Goal: Task Accomplishment & Management: Use online tool/utility

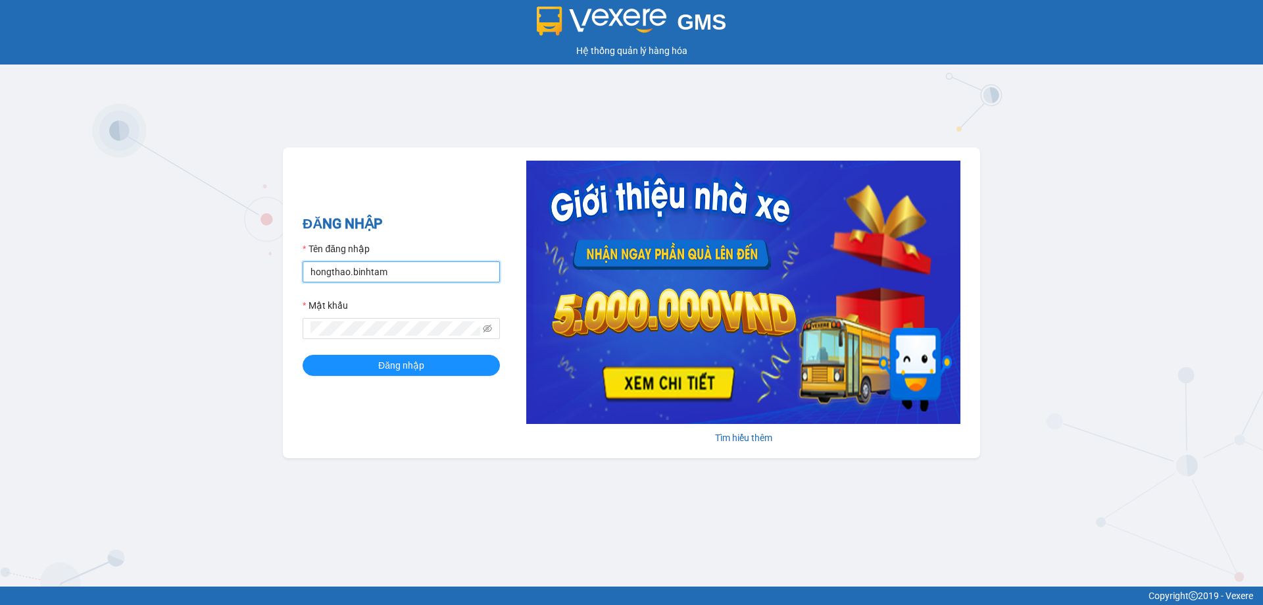
click at [400, 276] on input "hongthao.binhtam" at bounding box center [401, 271] width 197 height 21
type input "h"
type input "K"
type input "kimphuc.binhtam"
click at [368, 366] on button "Đăng nhập" at bounding box center [401, 365] width 197 height 21
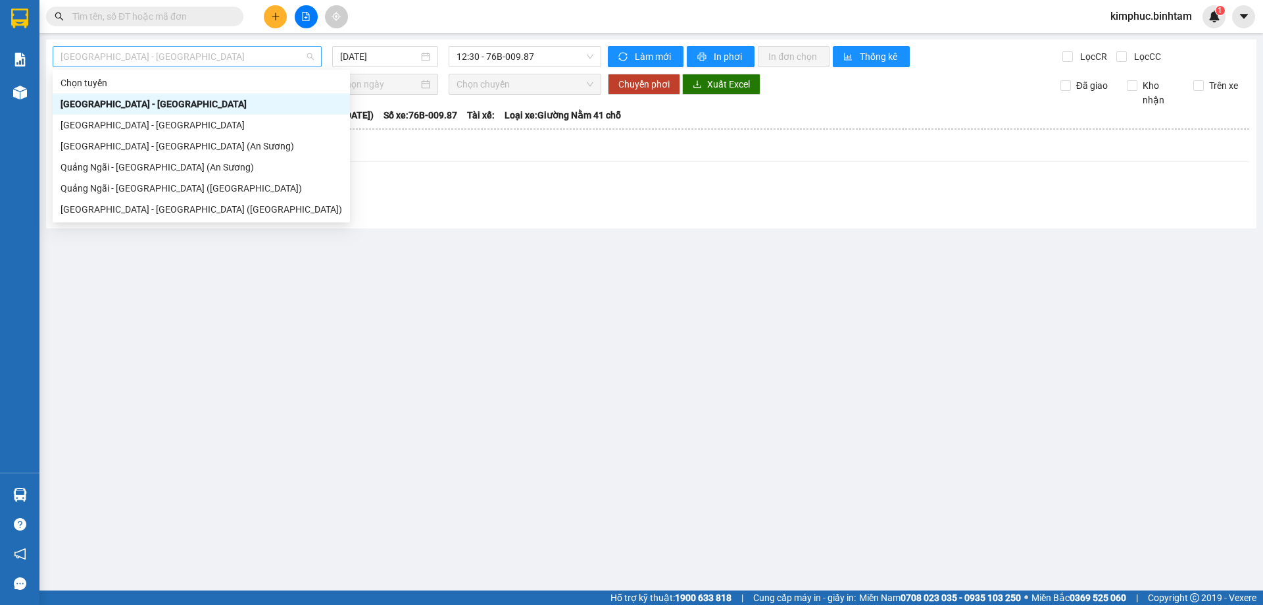
click at [218, 58] on span "[GEOGRAPHIC_DATA] - [GEOGRAPHIC_DATA]" at bounding box center [187, 57] width 253 height 20
click at [113, 170] on div "Quảng Ngãi - [GEOGRAPHIC_DATA] (An Sương)" at bounding box center [202, 167] width 282 height 14
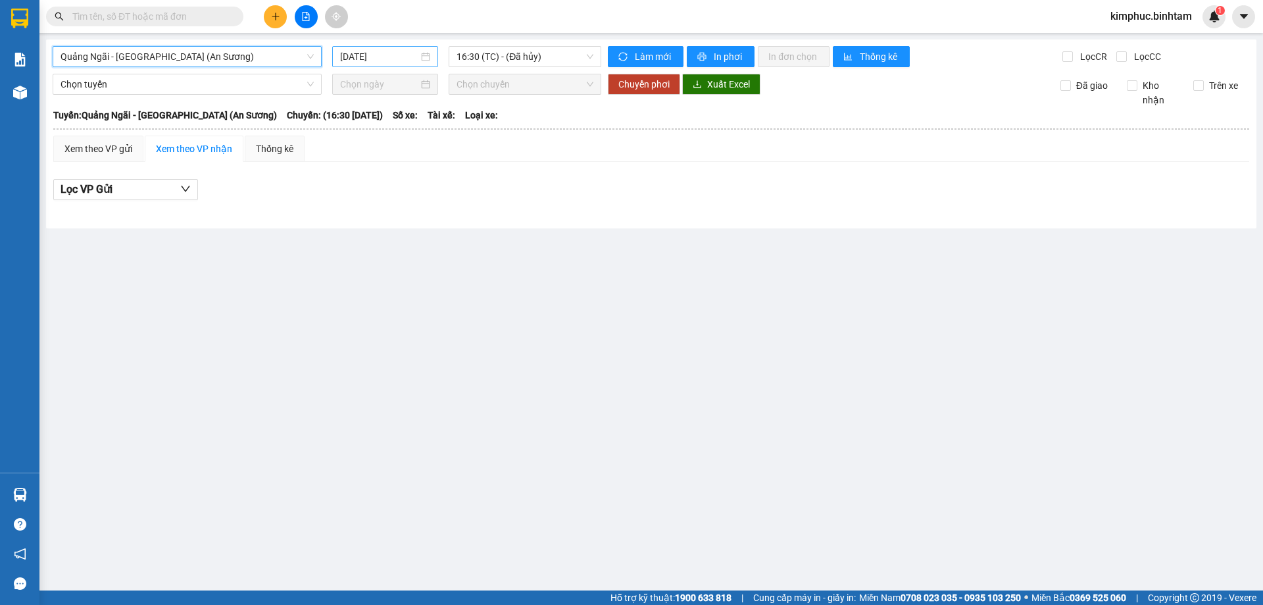
click at [383, 58] on input "[DATE]" at bounding box center [379, 56] width 78 height 14
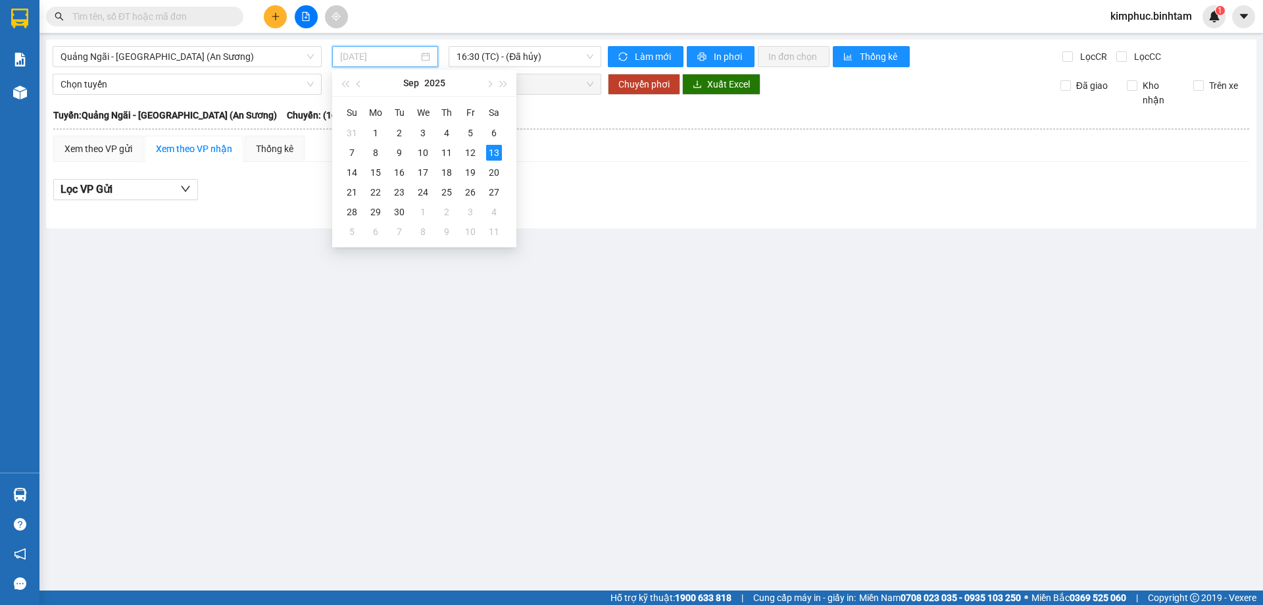
type input "[DATE]"
click at [493, 153] on div "13" at bounding box center [494, 153] width 16 height 16
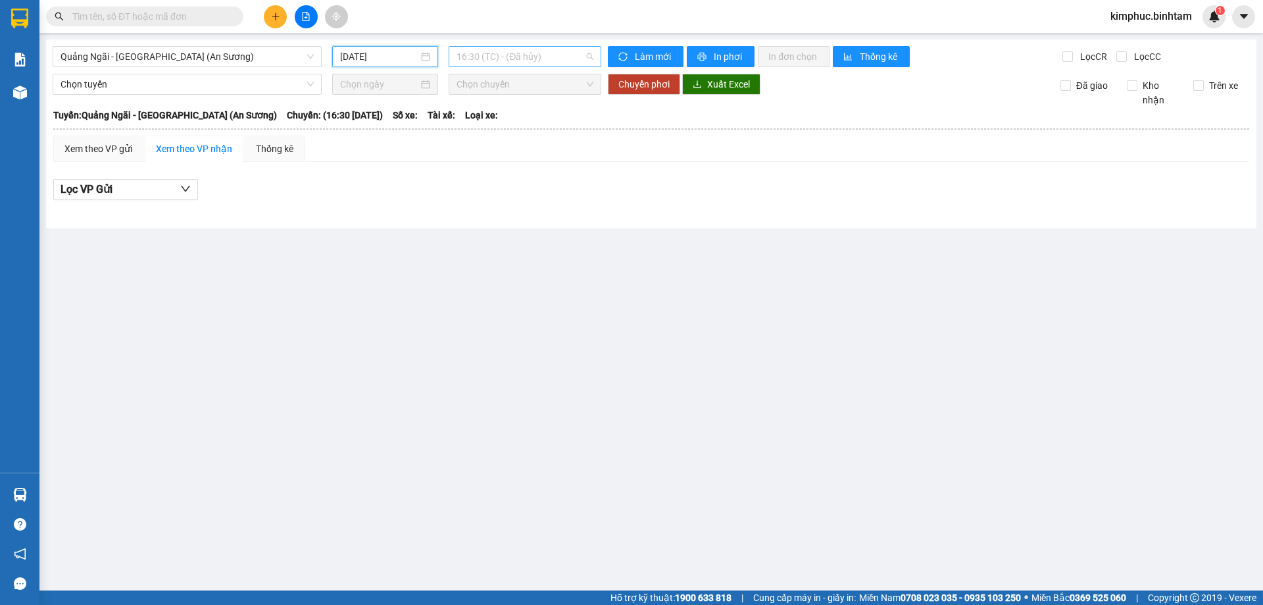
click at [489, 61] on span "16:30 (TC) - (Đã hủy)" at bounding box center [525, 57] width 137 height 20
click at [503, 128] on div "17:00 - 76B-011.97" at bounding box center [508, 125] width 103 height 14
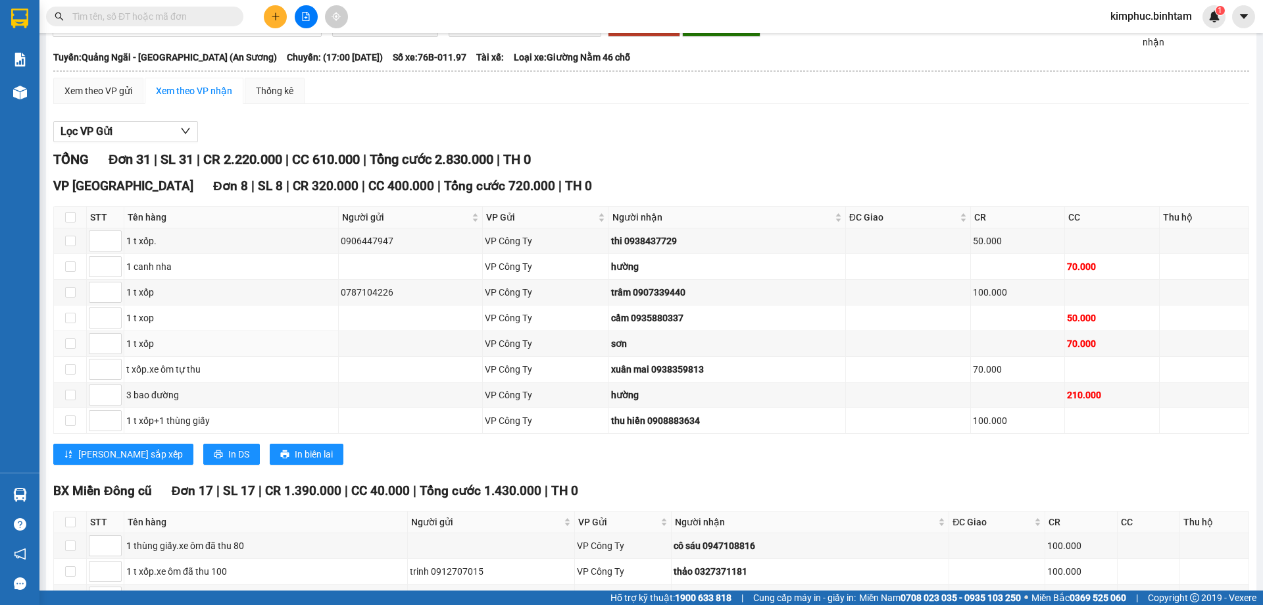
scroll to position [132, 0]
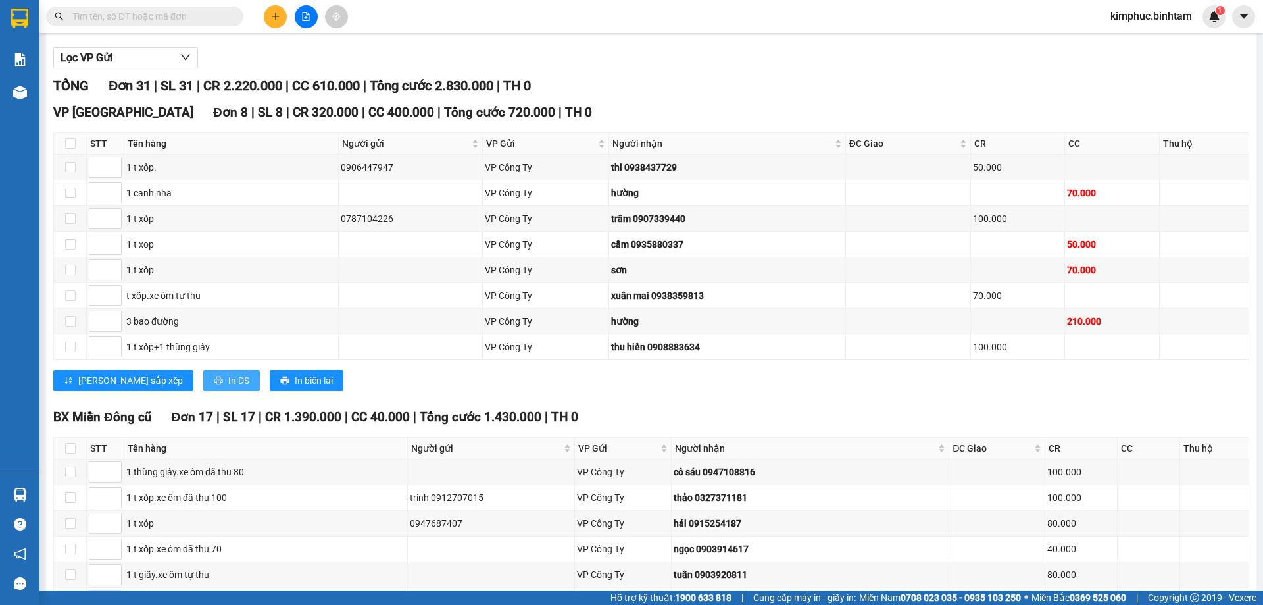
click at [228, 375] on span "In DS" at bounding box center [238, 380] width 21 height 14
click at [228, 376] on span "In DS" at bounding box center [238, 380] width 21 height 14
click at [727, 397] on div "VP [GEOGRAPHIC_DATA] 8 | SL 8 | CR 320.000 | CC 400.000 | Tổng cước 720.000 | T…" at bounding box center [651, 252] width 1196 height 298
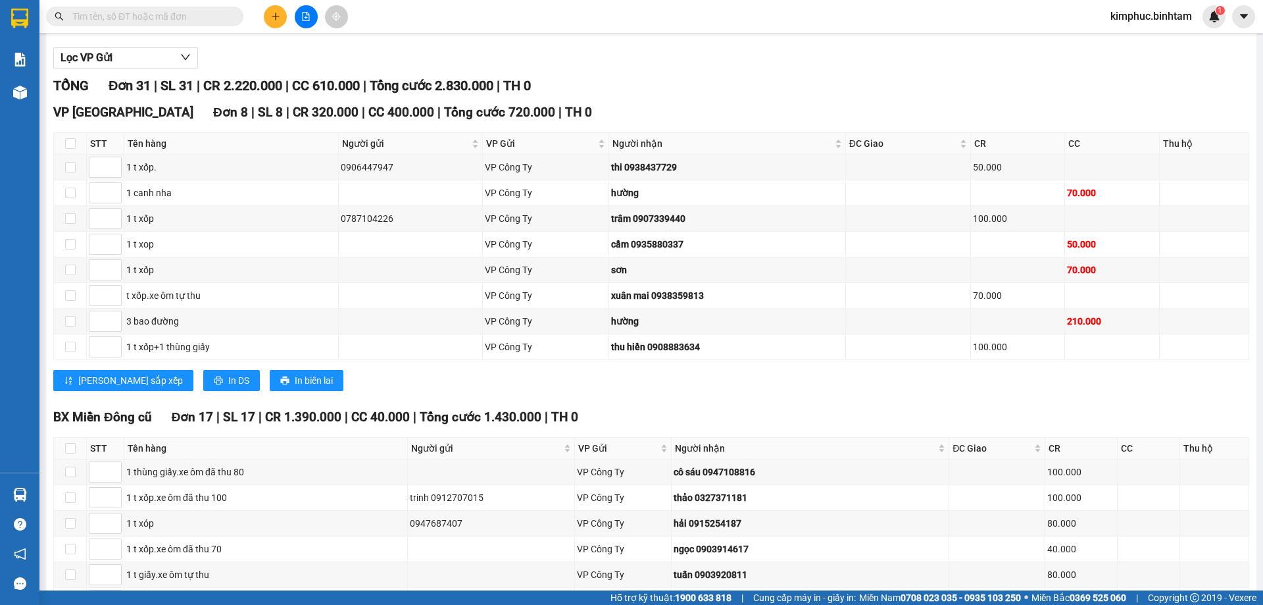
click at [583, 165] on div "Xem theo VP gửi Xem theo VP nhận Thống kê Lọc VP Gửi TỔNG Đơn 31 | SL 31 | CR …" at bounding box center [651, 600] width 1196 height 1192
